Goal: Task Accomplishment & Management: Manage account settings

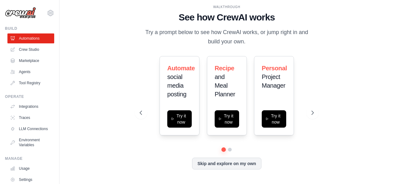
click at [42, 17] on div "dineshvustela2003@gmail.com Settings" at bounding box center [29, 10] width 49 height 20
click at [47, 15] on icon at bounding box center [50, 12] width 7 height 7
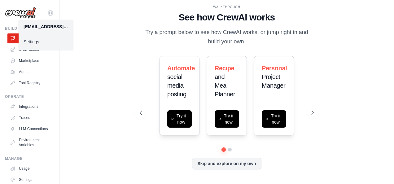
click at [118, 76] on div "WALKTHROUGH See how CrewAI works Try a prompt below to see how CrewAI works, or…" at bounding box center [226, 92] width 315 height 172
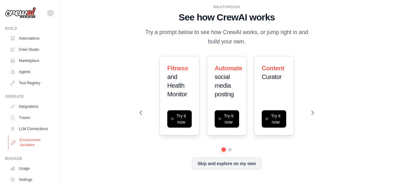
click at [25, 146] on link "Environment Variables" at bounding box center [31, 142] width 47 height 15
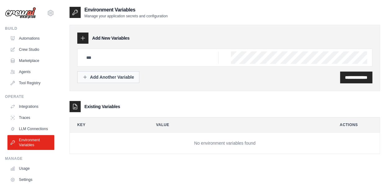
click at [116, 76] on div "Add Another Variable" at bounding box center [107, 77] width 51 height 6
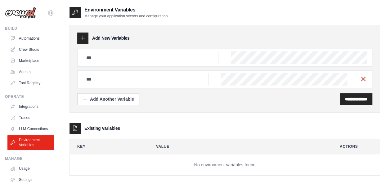
click at [360, 76] on icon "button" at bounding box center [362, 78] width 7 height 7
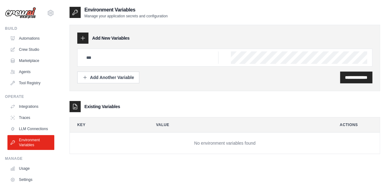
click at [263, 64] on div at bounding box center [224, 58] width 295 height 18
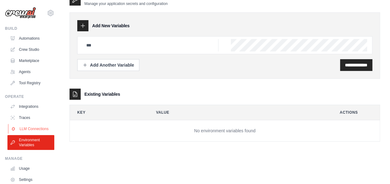
click at [30, 133] on link "LLM Connections" at bounding box center [31, 129] width 47 height 10
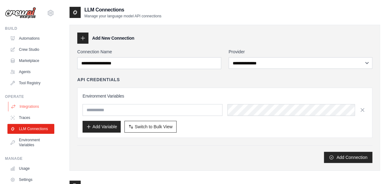
click at [25, 108] on link "Integrations" at bounding box center [31, 107] width 47 height 10
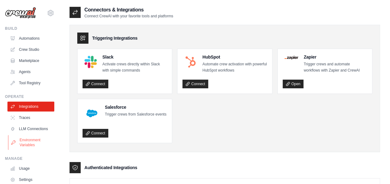
scroll to position [38, 0]
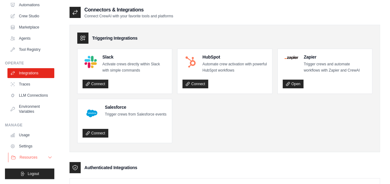
click at [22, 154] on button "Resources" at bounding box center [31, 158] width 47 height 10
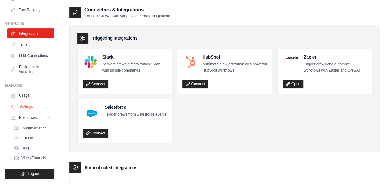
scroll to position [78, 0]
click at [28, 95] on link "Usage" at bounding box center [31, 96] width 47 height 10
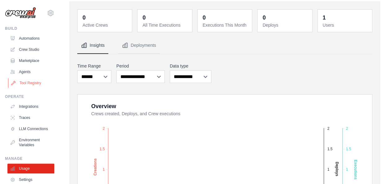
scroll to position [22, 0]
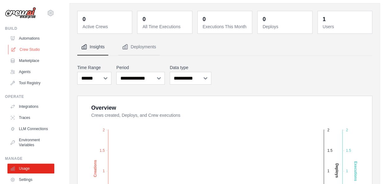
click at [36, 51] on link "Crew Studio" at bounding box center [31, 50] width 47 height 10
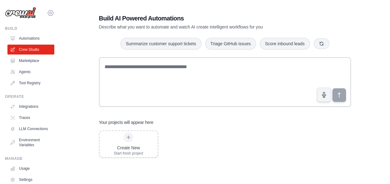
click at [48, 10] on icon at bounding box center [50, 12] width 7 height 7
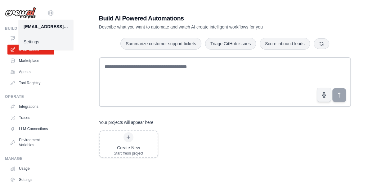
click at [104, 41] on div "Summarize customer support tickets Triage GitHub issues Score inbound leads" at bounding box center [225, 44] width 252 height 12
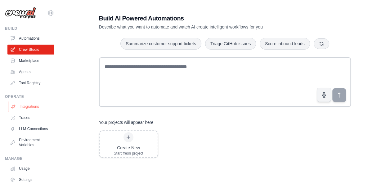
scroll to position [38, 0]
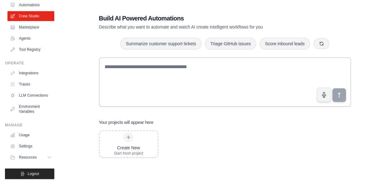
click at [29, 152] on ul "Usage Settings Resources Documentation Blog" at bounding box center [30, 146] width 47 height 32
click at [33, 149] on link "Settings" at bounding box center [31, 146] width 47 height 10
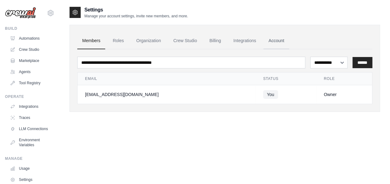
click at [272, 43] on link "Account" at bounding box center [276, 41] width 26 height 17
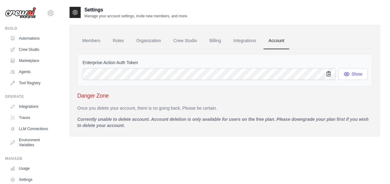
click at [328, 76] on icon "button" at bounding box center [329, 74] width 6 height 6
click at [351, 76] on button "Show" at bounding box center [352, 74] width 29 height 12
click at [128, 42] on link "Roles" at bounding box center [118, 41] width 21 height 17
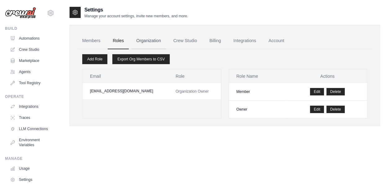
click at [141, 41] on link "Organization" at bounding box center [148, 41] width 34 height 17
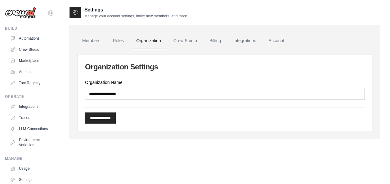
click at [105, 41] on ul "Members Roles Organization Crew Studio Billing Integrations Account" at bounding box center [224, 41] width 295 height 17
click at [185, 38] on link "Crew Studio" at bounding box center [184, 41] width 33 height 17
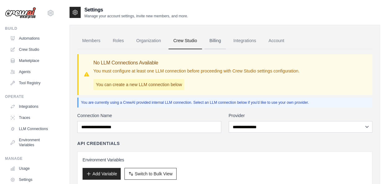
click at [212, 43] on link "Billing" at bounding box center [214, 41] width 21 height 17
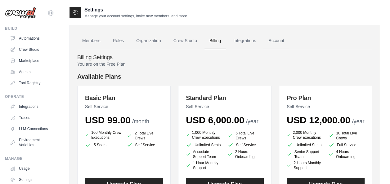
click at [271, 40] on link "Account" at bounding box center [276, 41] width 26 height 17
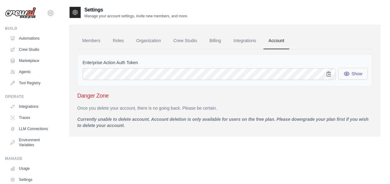
click at [348, 74] on icon "button" at bounding box center [346, 74] width 5 height 4
drag, startPoint x: 142, startPoint y: 61, endPoint x: 68, endPoint y: 56, distance: 73.7
click at [68, 56] on div "Settings Manage your account settings, invite new members, and more. Members Ro…" at bounding box center [225, 98] width 330 height 184
copy label "Enterprise Action Auth Token"
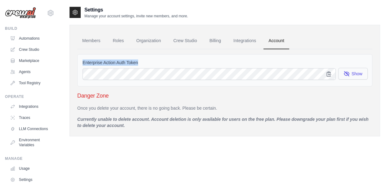
click at [353, 75] on button "Show" at bounding box center [352, 74] width 29 height 12
click at [329, 75] on icon "button" at bounding box center [329, 74] width 6 height 6
